Goal: Check status: Check status

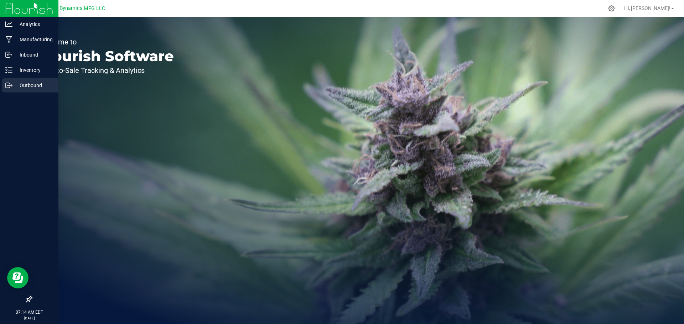
click at [24, 83] on p "Outbound" at bounding box center [33, 85] width 43 height 9
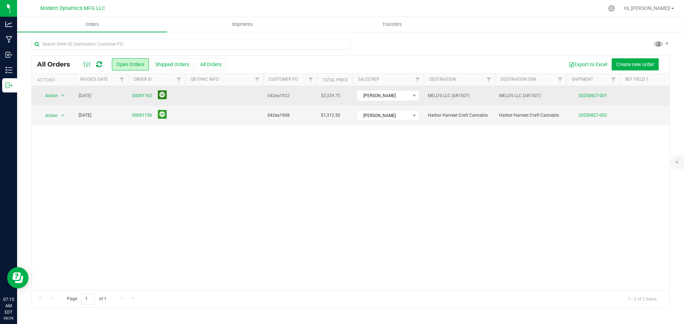
click at [162, 94] on button at bounding box center [162, 94] width 9 height 9
click at [162, 116] on button at bounding box center [162, 114] width 9 height 9
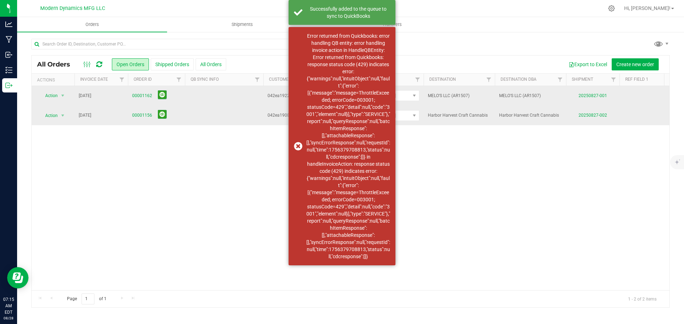
click at [178, 168] on div "Action Action Cancel order Clone order Edit order Mark as fully paid Order audi…" at bounding box center [350, 188] width 637 height 204
click at [99, 62] on icon at bounding box center [99, 64] width 6 height 7
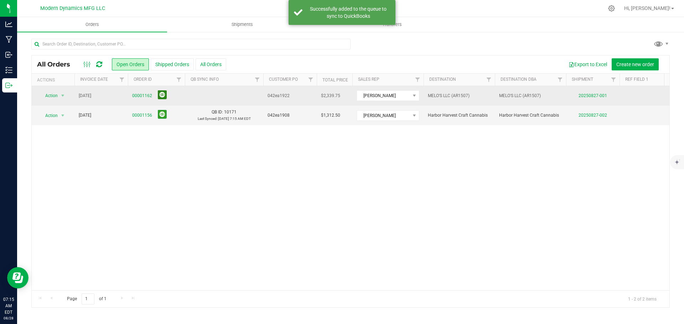
click at [162, 96] on button at bounding box center [162, 94] width 9 height 9
click at [101, 62] on icon at bounding box center [99, 64] width 6 height 7
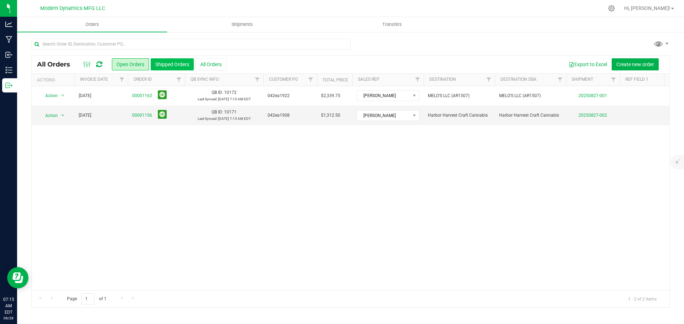
click at [170, 66] on button "Shipped Orders" at bounding box center [172, 64] width 43 height 12
